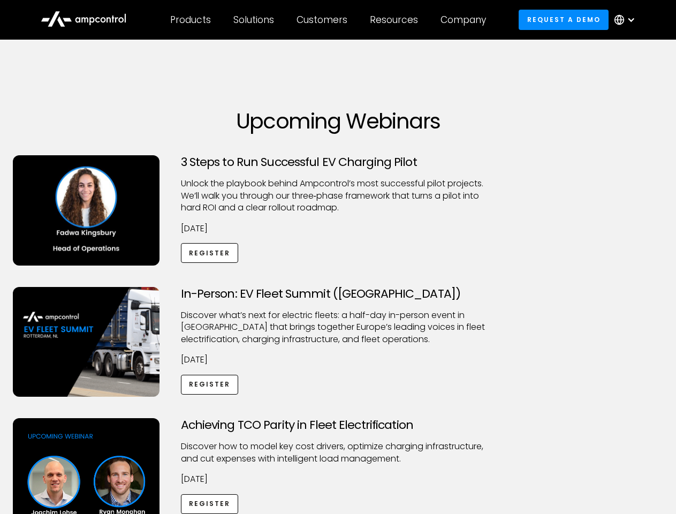
click at [329, 20] on div "Customers" at bounding box center [322, 20] width 51 height 12
click at [190, 20] on div "Products" at bounding box center [190, 20] width 41 height 12
click at [254, 20] on div "Solutions" at bounding box center [253, 20] width 41 height 12
click at [324, 20] on div "Customers" at bounding box center [322, 20] width 51 height 12
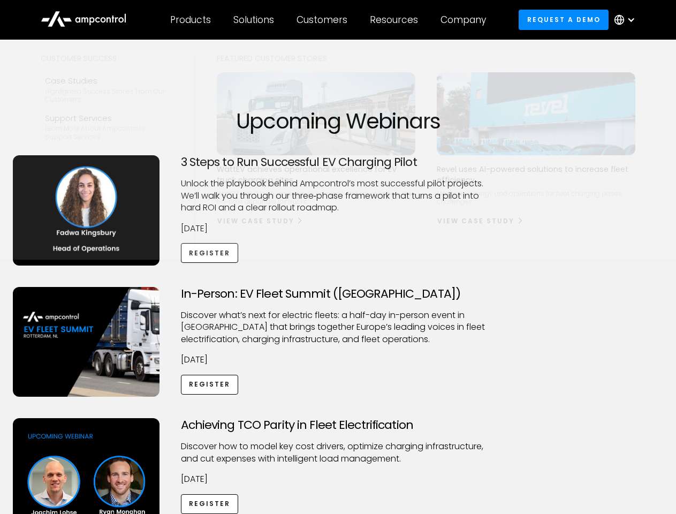
click at [396, 20] on div "Resources" at bounding box center [394, 20] width 48 height 12
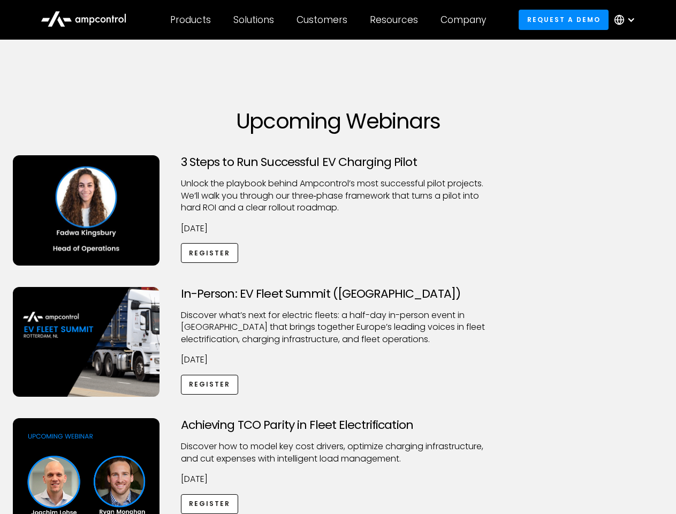
click at [467, 20] on div "Company" at bounding box center [464, 20] width 46 height 12
click at [628, 20] on div at bounding box center [631, 20] width 9 height 9
